Goal: Task Accomplishment & Management: Manage account settings

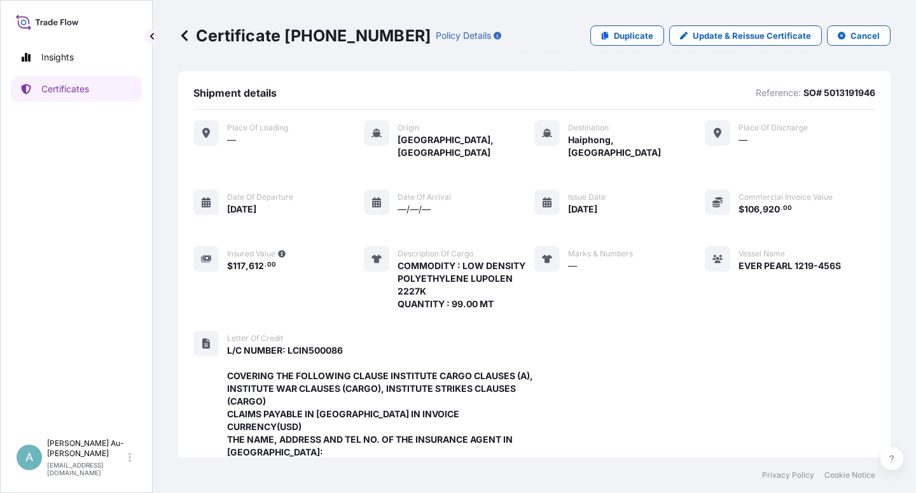
scroll to position [480, 0]
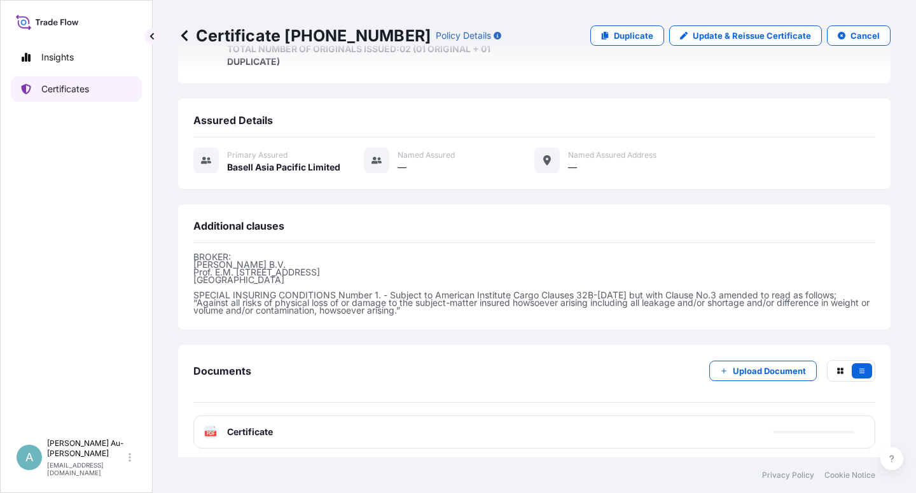
click at [80, 89] on p "Certificates" at bounding box center [65, 89] width 48 height 13
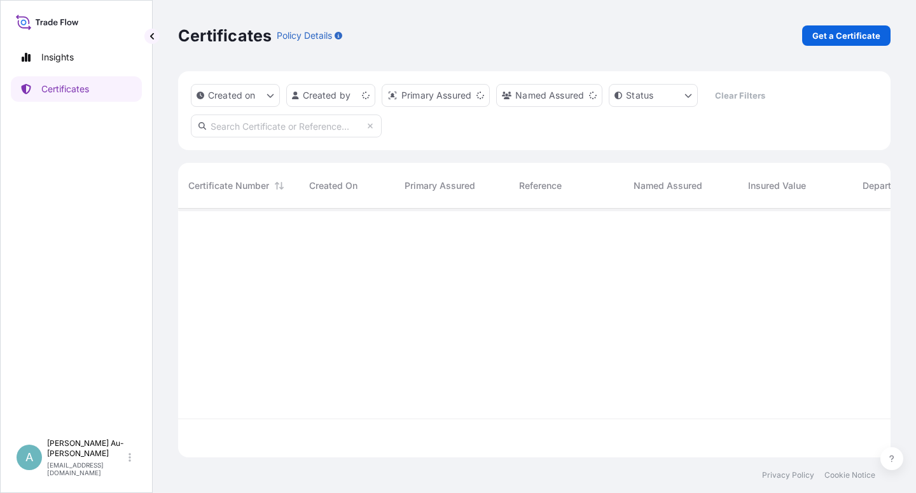
scroll to position [245, 702]
click at [273, 131] on input "text" at bounding box center [286, 126] width 191 height 23
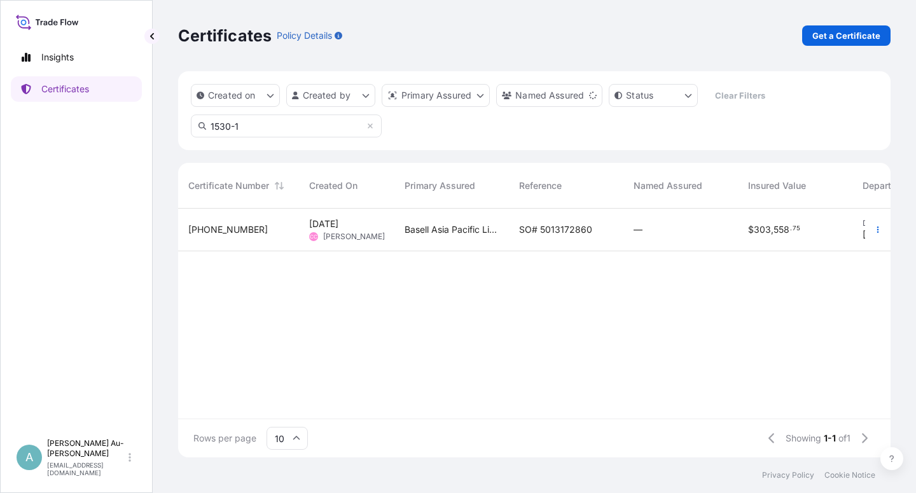
type input "1530-1"
click at [566, 230] on span "SO# 5013172860" at bounding box center [555, 229] width 73 height 13
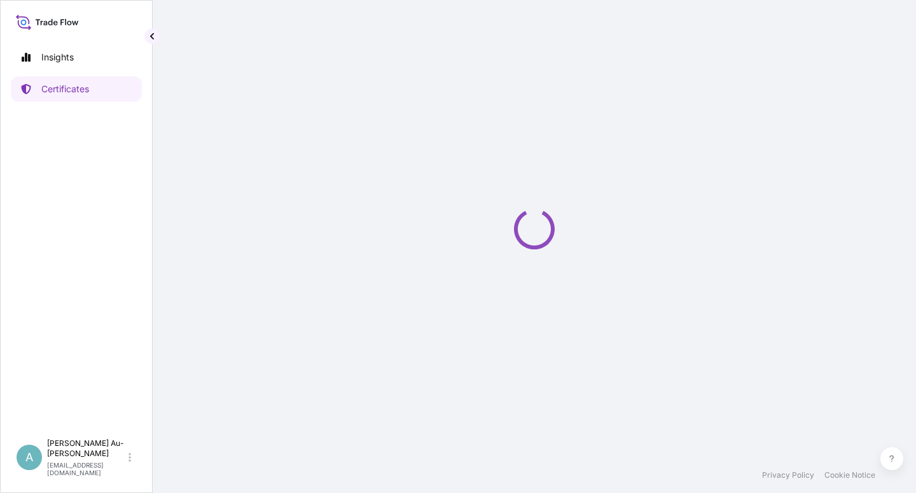
click at [566, 230] on div "Loading" at bounding box center [534, 229] width 713 height 458
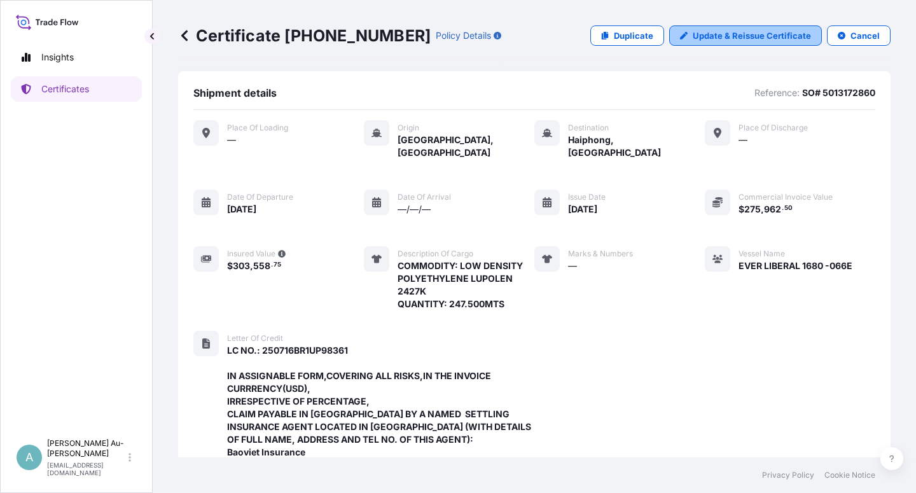
click at [723, 38] on p "Update & Reissue Certificate" at bounding box center [752, 35] width 118 height 13
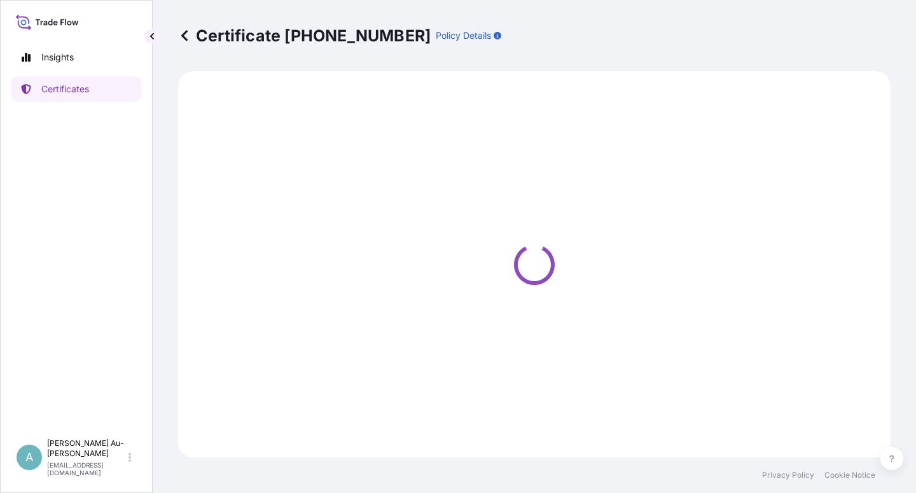
select select "Sea"
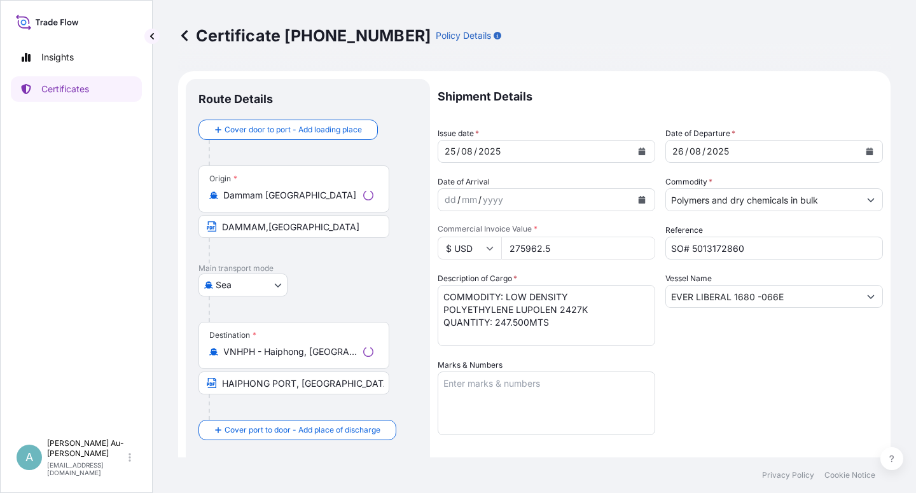
select select "32034"
click at [639, 149] on icon "Calendar" at bounding box center [642, 152] width 7 height 8
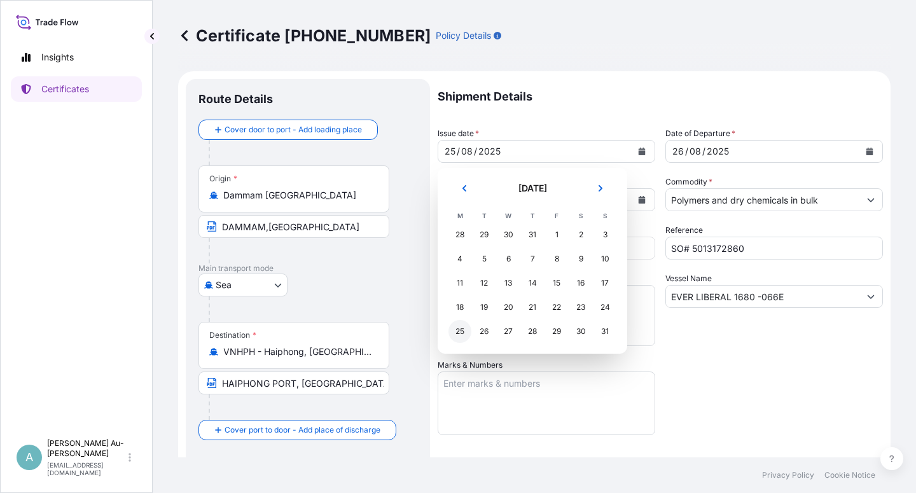
click at [459, 334] on div "25" at bounding box center [460, 331] width 23 height 23
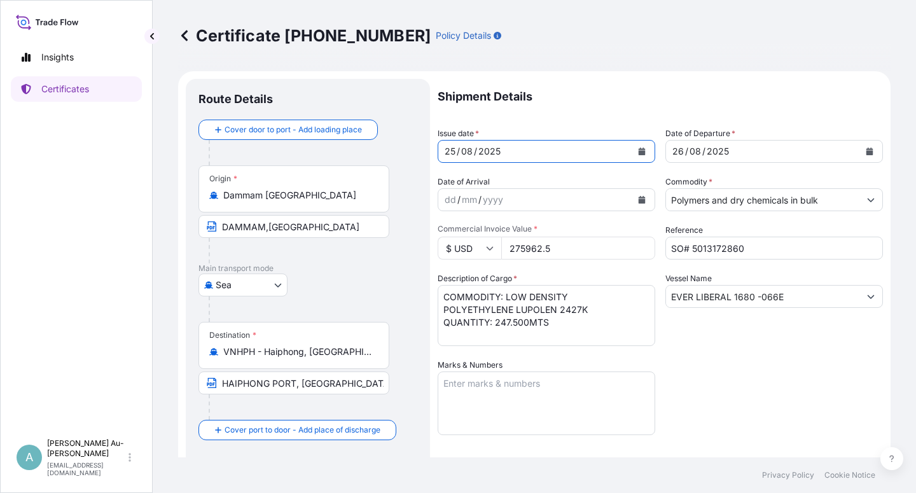
click at [713, 361] on div "Shipment Details Issue date * [DATE] Date of Departure * [DATE] Date of Arrival…" at bounding box center [660, 406] width 445 height 655
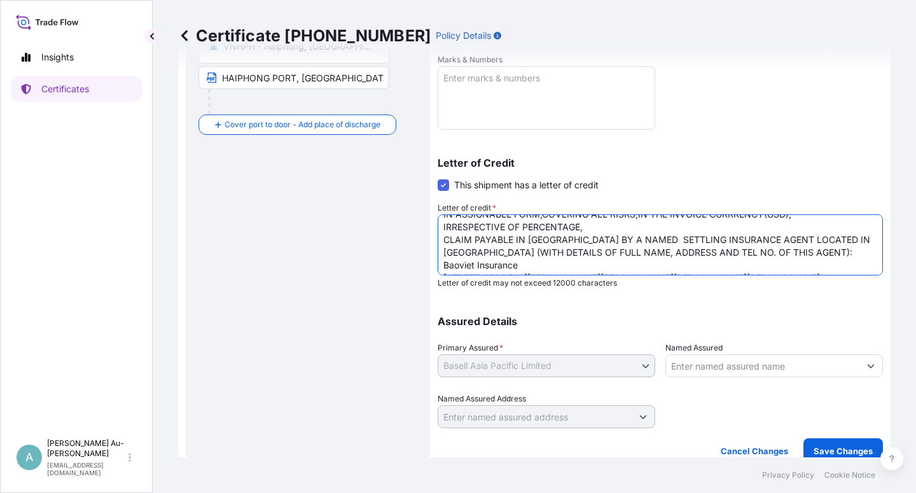
scroll to position [45, 0]
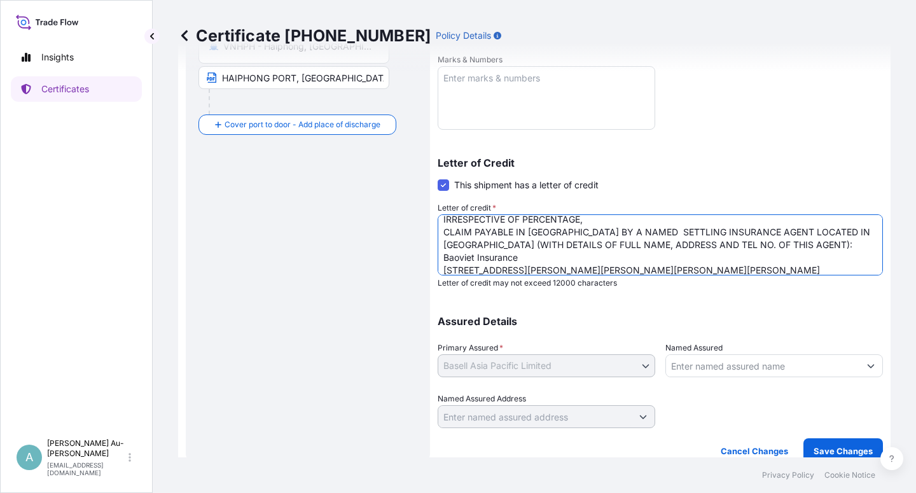
click at [631, 232] on textarea "LC NO.: 250716BR1UP98361 IN ASSIGNABLE FORM,COVERING ALL RISKS,IN THE INVOICE C…" at bounding box center [660, 244] width 445 height 61
click at [636, 233] on textarea "LC NO.: 250716BR1UP98361 IN ASSIGNABLE FORM,COVERING ALL RISKS,IN THE INVOICE C…" at bounding box center [660, 244] width 445 height 61
type textarea "LC NO.: 250716BR1UP98361 IN ASSIGNABLE FORM,COVERING ALL RISKS,IN THE INVOICE C…"
click at [730, 167] on p "Letter of Credit" at bounding box center [660, 163] width 445 height 10
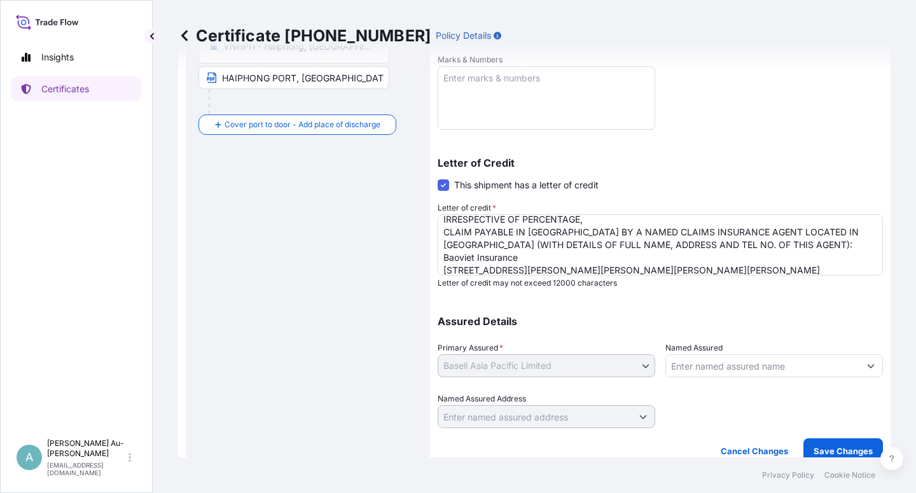
scroll to position [312, 0]
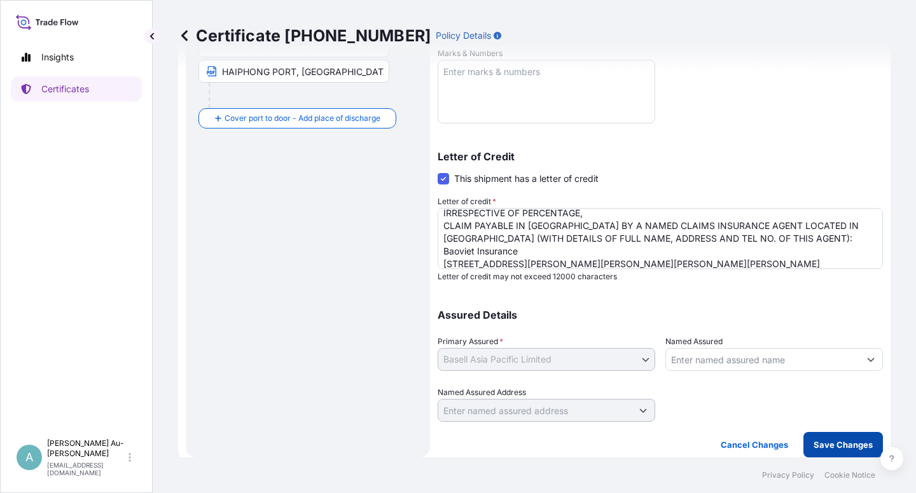
click at [821, 446] on p "Save Changes" at bounding box center [843, 444] width 59 height 13
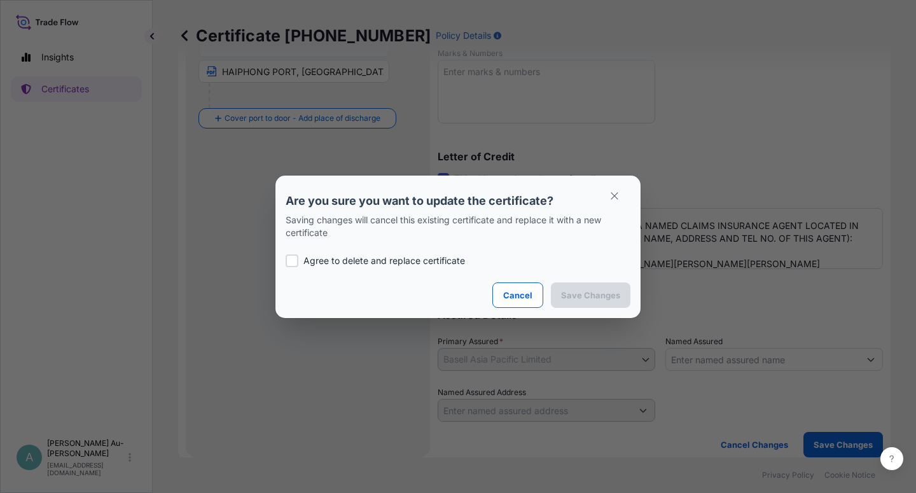
click at [346, 261] on p "Agree to delete and replace certificate" at bounding box center [385, 261] width 162 height 13
checkbox input "true"
click at [584, 293] on p "Save Changes" at bounding box center [590, 295] width 59 height 13
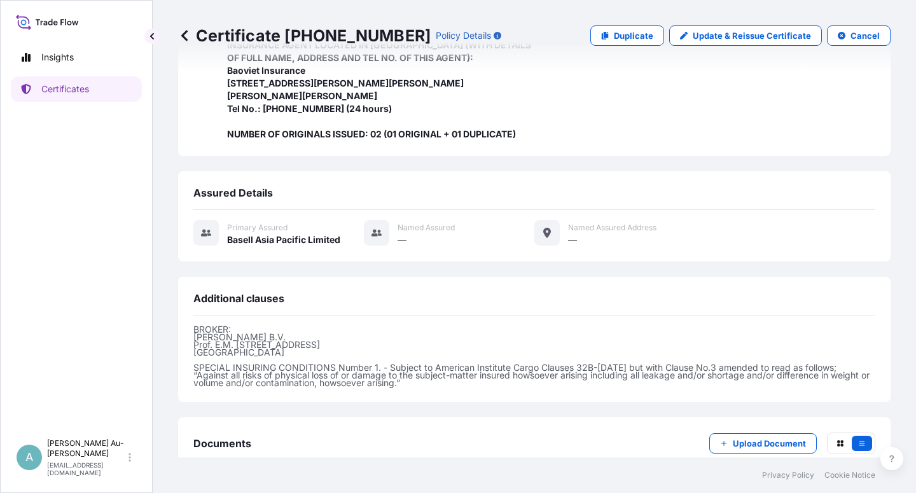
scroll to position [454, 0]
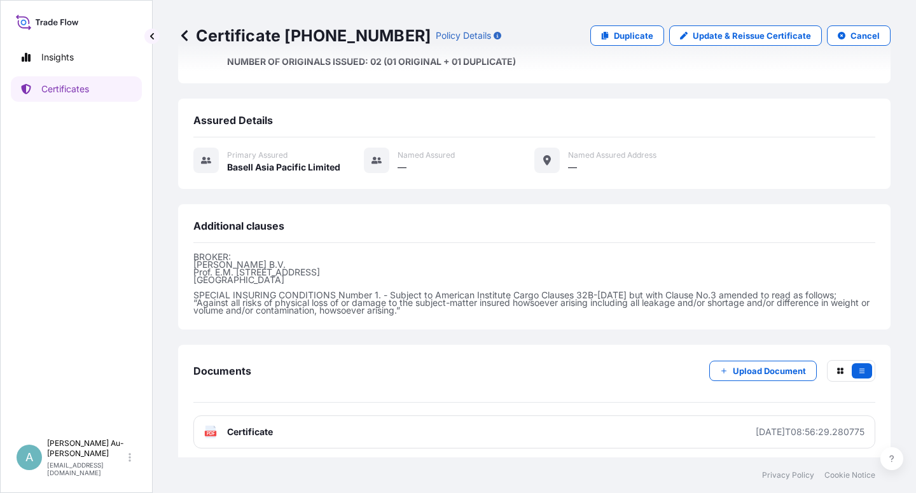
click at [505, 431] on link "PDF Certificate [DATE]T08:56:29.280775" at bounding box center [534, 432] width 682 height 33
click at [84, 85] on p "Certificates" at bounding box center [65, 89] width 48 height 13
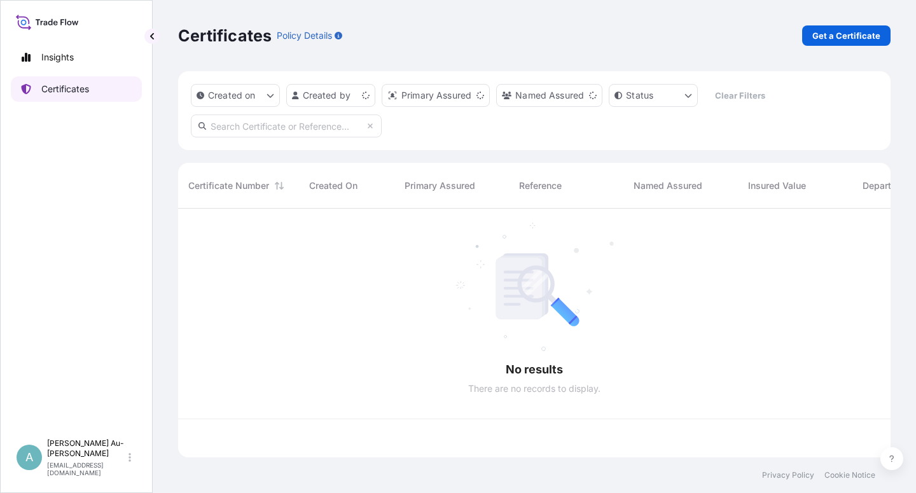
scroll to position [245, 702]
click at [291, 125] on input "text" at bounding box center [286, 126] width 191 height 23
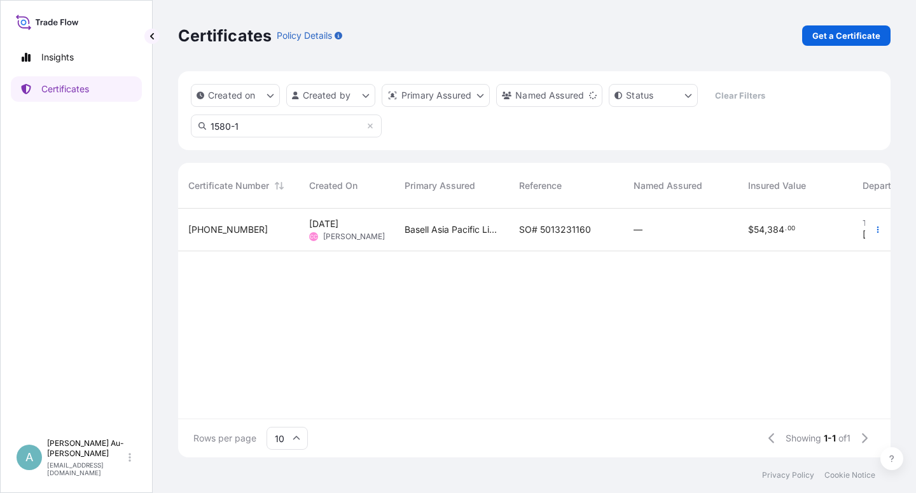
type input "1580-1"
click at [563, 235] on span "SO# 5013231160" at bounding box center [555, 229] width 72 height 13
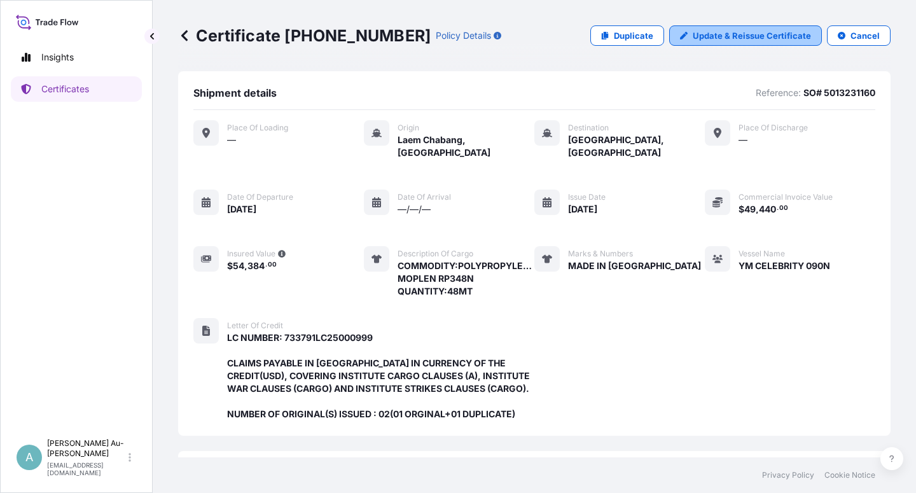
click at [713, 39] on p "Update & Reissue Certificate" at bounding box center [752, 35] width 118 height 13
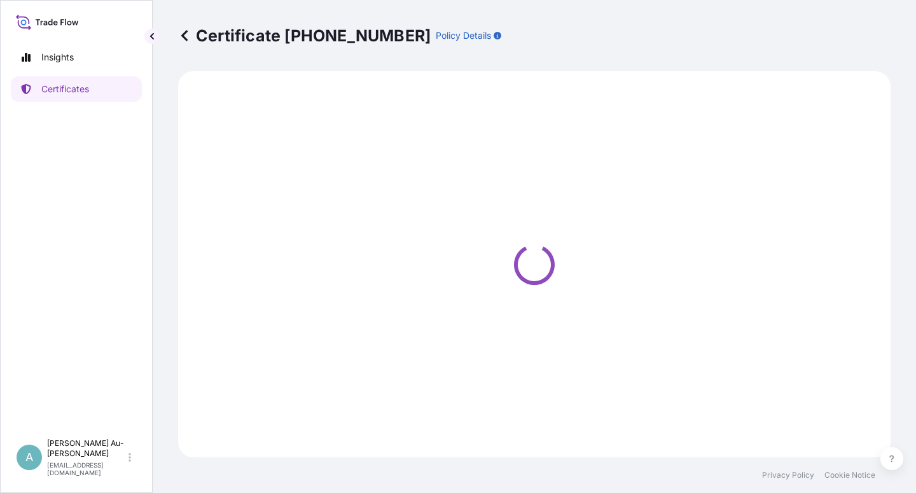
select select "Sea"
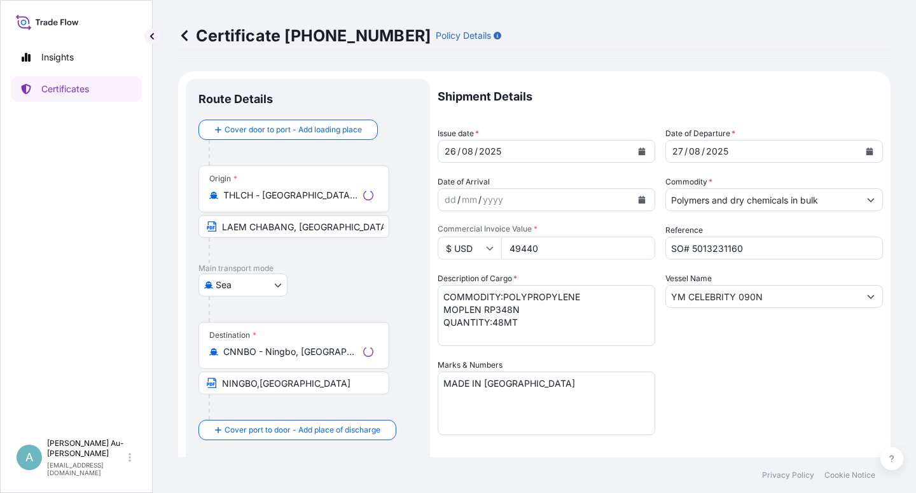
select select "32034"
click at [639, 155] on icon "Calendar" at bounding box center [642, 152] width 7 height 8
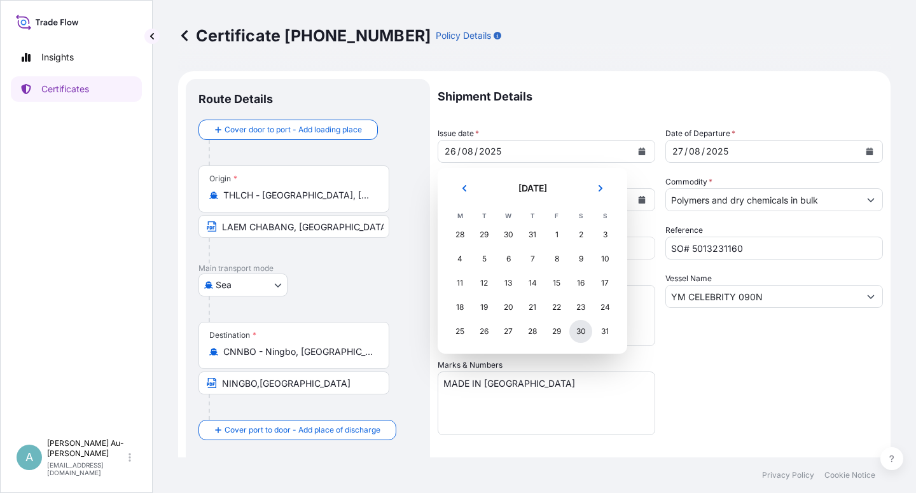
click at [582, 330] on div "30" at bounding box center [580, 331] width 23 height 23
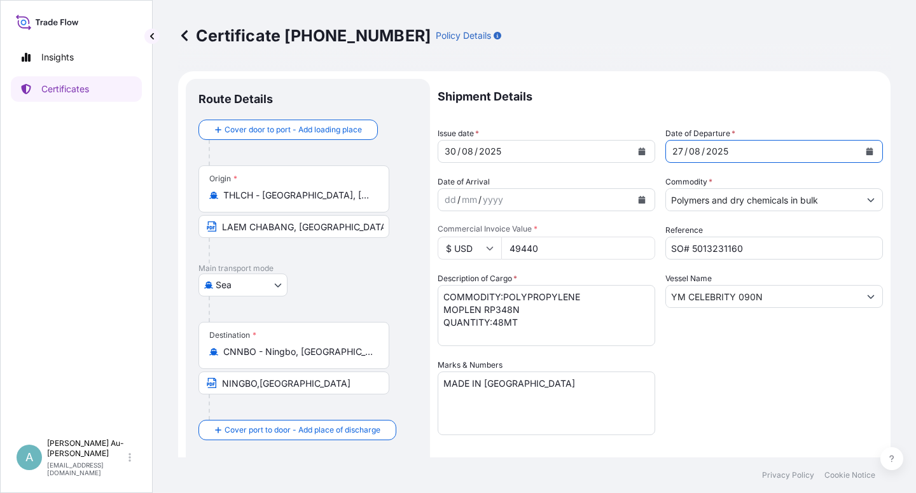
click at [862, 155] on button "Calendar" at bounding box center [870, 151] width 20 height 20
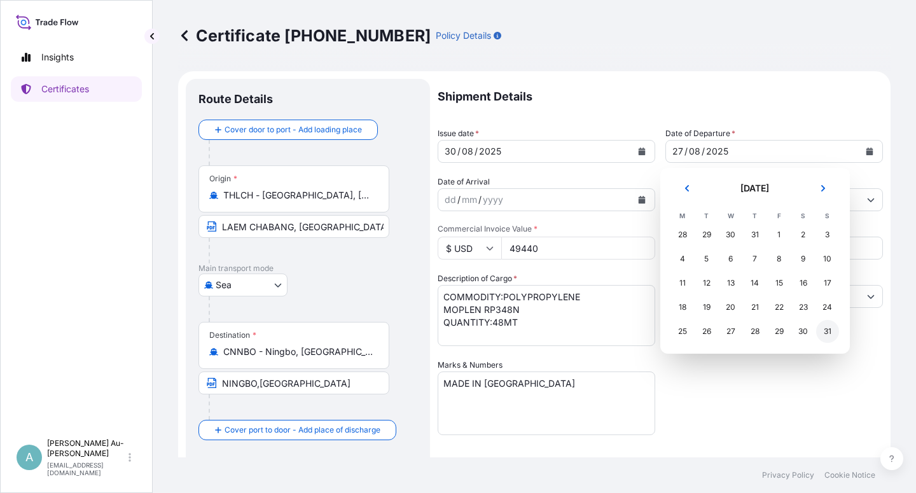
click at [826, 335] on div "31" at bounding box center [827, 331] width 23 height 23
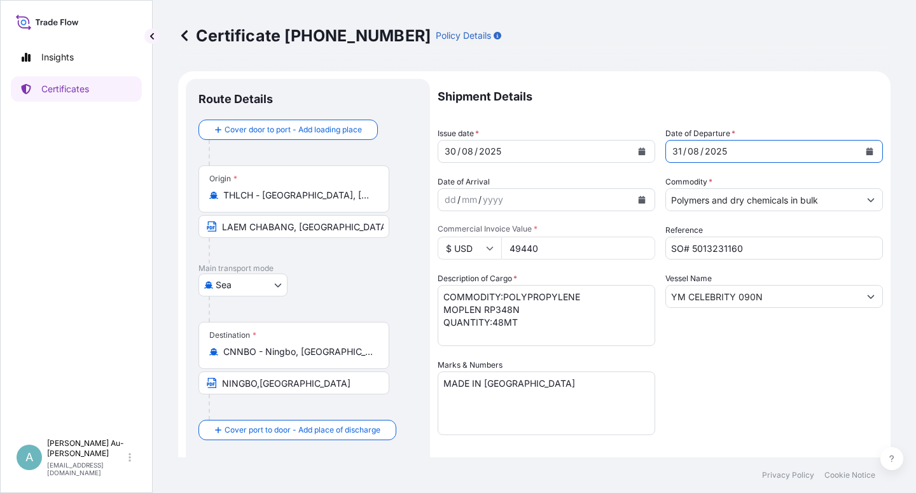
click at [767, 363] on div "Shipment Details Issue date * [DATE] Date of Departure * [DATE] Date of Arrival…" at bounding box center [660, 406] width 445 height 655
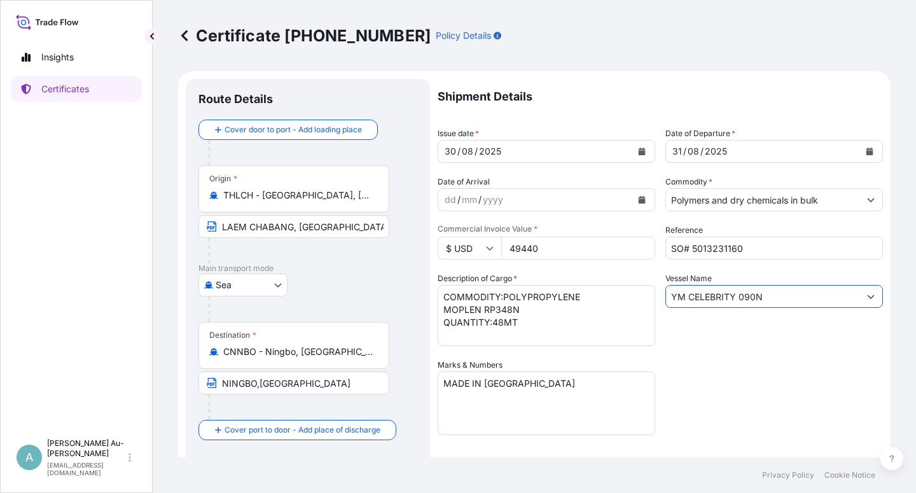
click at [733, 293] on input "YM CELEBRITY 090N" at bounding box center [762, 296] width 193 height 23
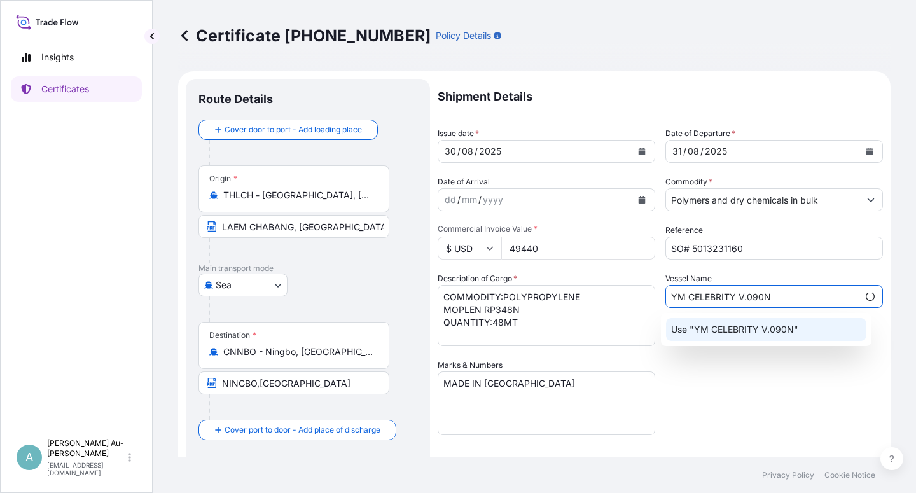
type input "YM CELEBRITY V.090N"
click at [758, 419] on div "Shipment Details Issue date * [DATE] Date of Departure * [DATE] Date of Arrival…" at bounding box center [660, 406] width 445 height 655
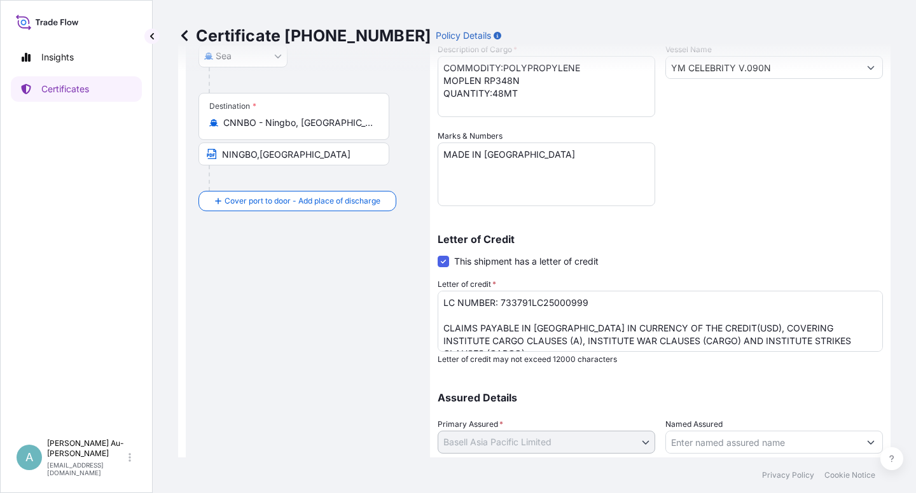
scroll to position [312, 0]
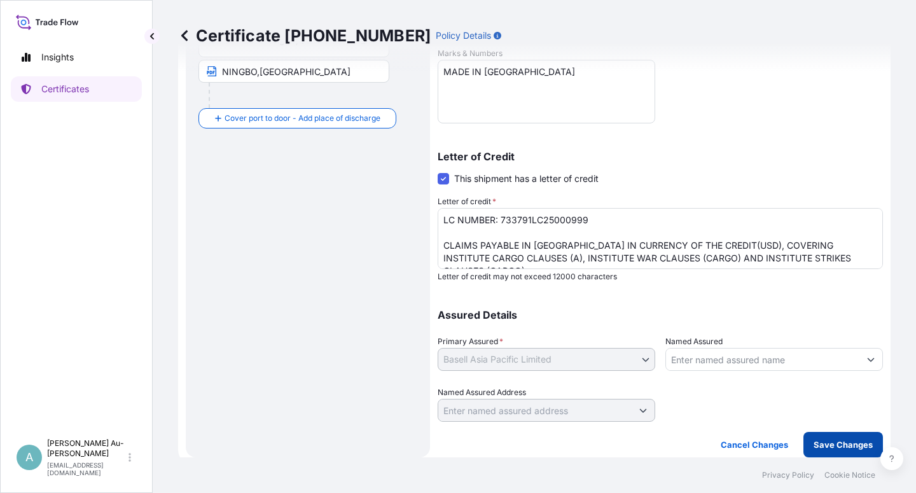
click at [842, 442] on p "Save Changes" at bounding box center [843, 444] width 59 height 13
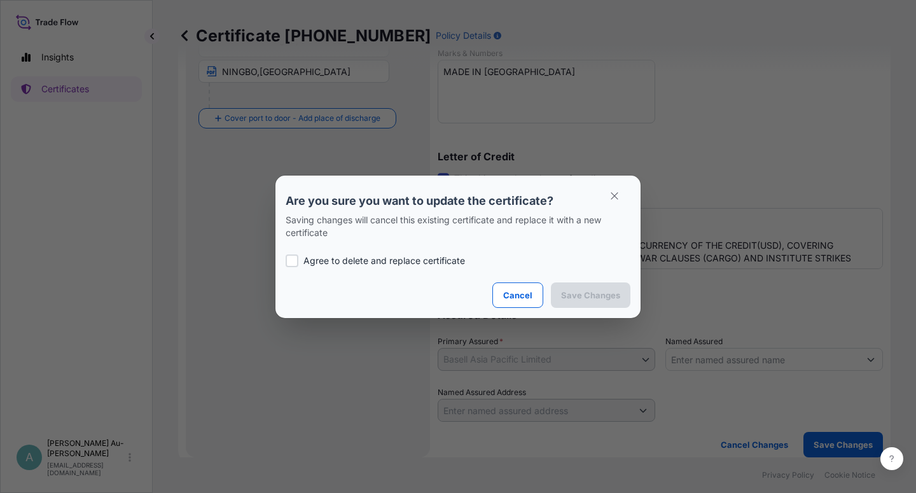
click at [302, 265] on label "Agree to delete and replace certificate" at bounding box center [458, 261] width 345 height 13
checkbox input "true"
click at [583, 302] on button "Save Changes" at bounding box center [591, 295] width 80 height 25
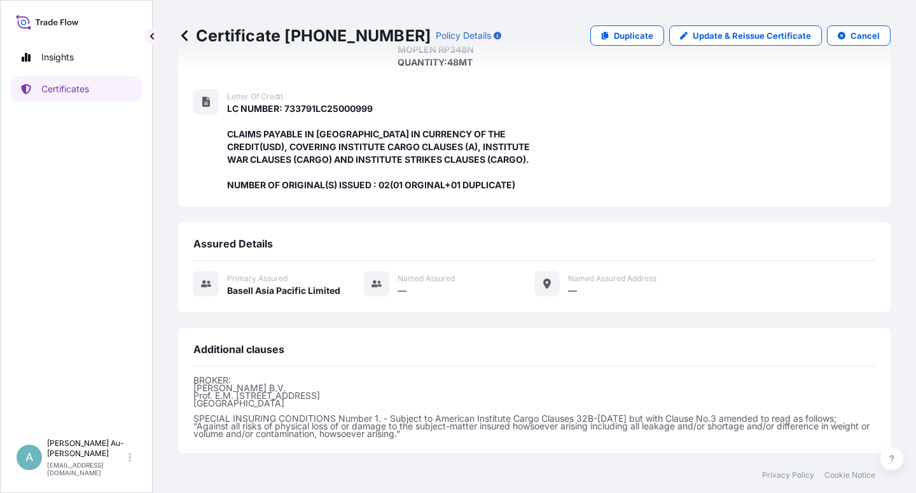
scroll to position [353, 0]
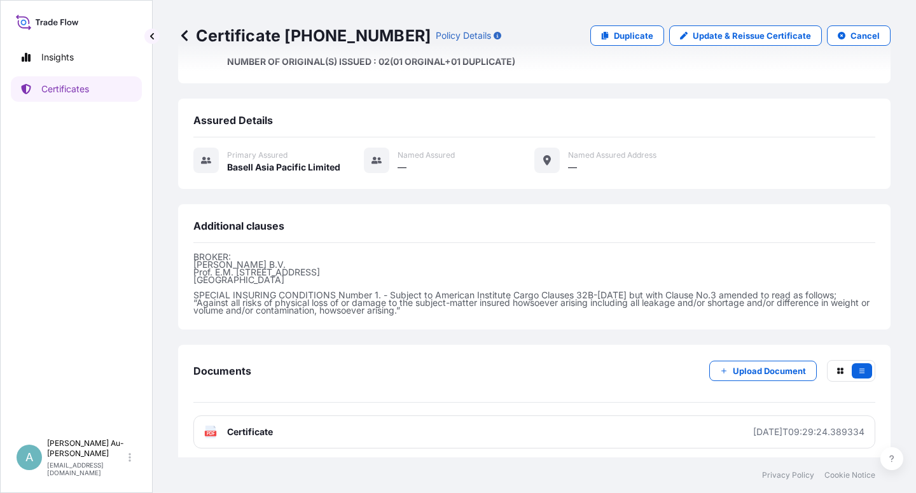
click at [253, 426] on span "Certificate" at bounding box center [250, 432] width 46 height 13
